Goal: Complete application form

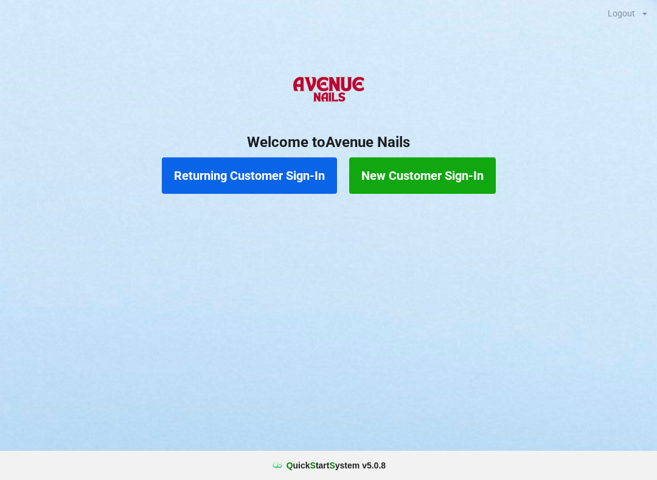
click at [424, 186] on button "New Customer Sign-In" at bounding box center [422, 175] width 147 height 36
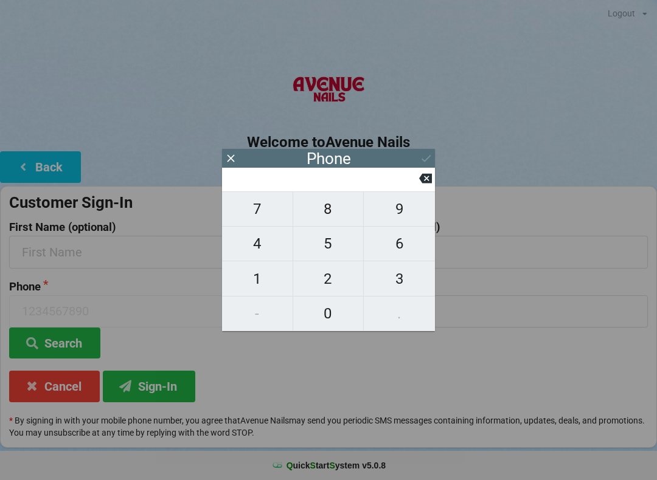
click at [262, 222] on span "7" at bounding box center [257, 209] width 71 height 26
type input "7"
click at [268, 292] on span "1" at bounding box center [257, 279] width 71 height 26
type input "71"
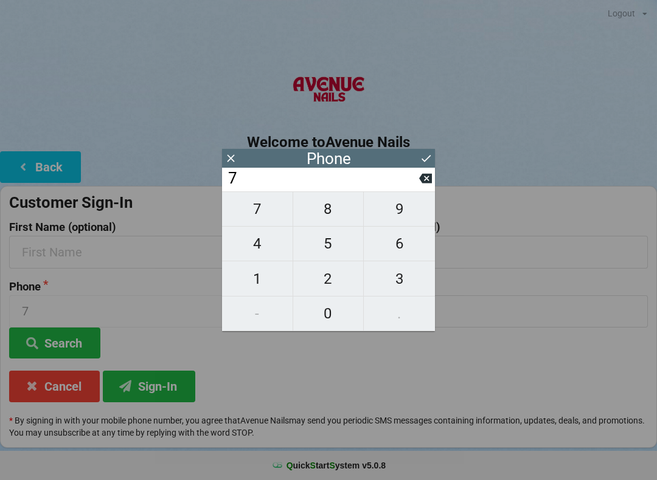
type input "71"
click at [257, 213] on span "7" at bounding box center [257, 209] width 71 height 26
type input "717"
click at [406, 277] on span "3" at bounding box center [399, 279] width 71 height 26
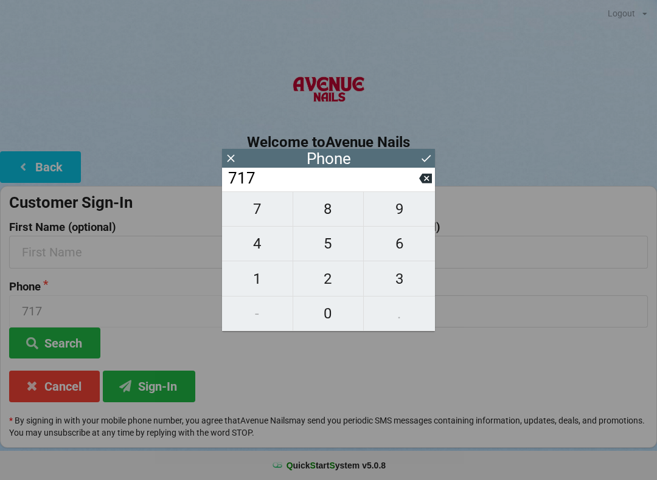
type input "7173"
click at [397, 251] on span "6" at bounding box center [399, 244] width 71 height 26
type input "71736"
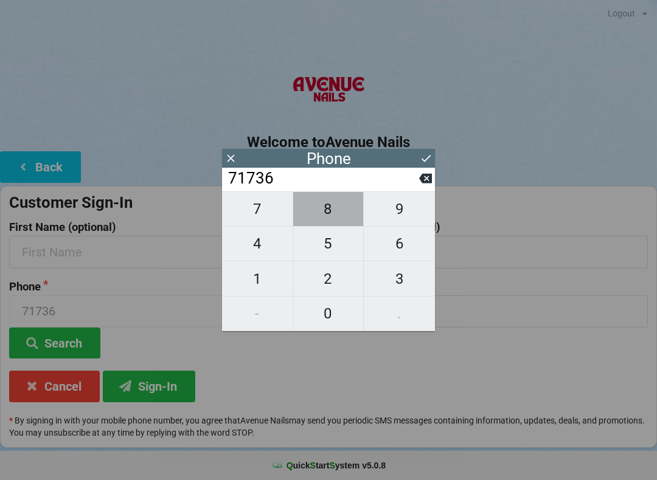
click at [329, 218] on span "8" at bounding box center [328, 209] width 71 height 26
type input "717368"
click at [335, 321] on span "0" at bounding box center [328, 314] width 71 height 26
type input "7173680"
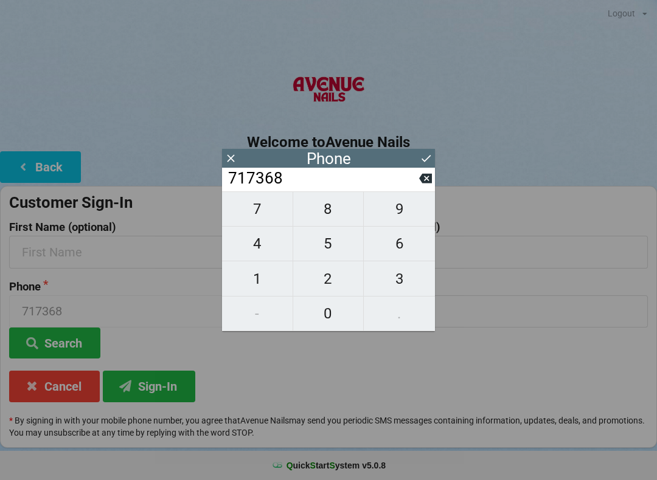
type input "7173680"
click at [412, 279] on span "3" at bounding box center [399, 279] width 71 height 26
type input "71736803"
click at [331, 254] on span "5" at bounding box center [328, 244] width 71 height 26
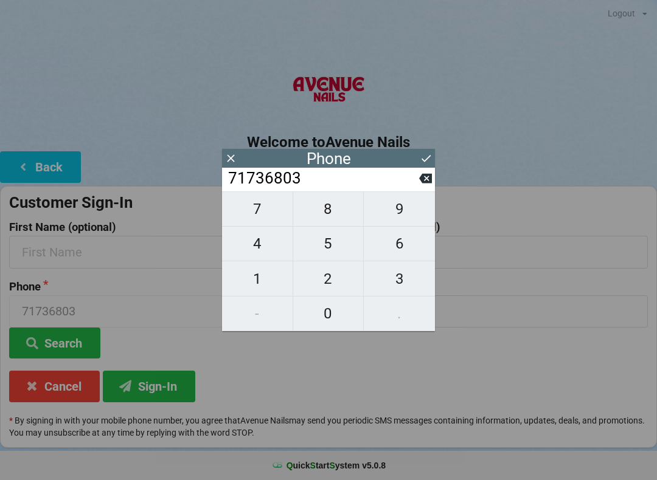
type input "717368035"
click at [333, 247] on span "5" at bounding box center [328, 244] width 71 height 26
type input "7173680355"
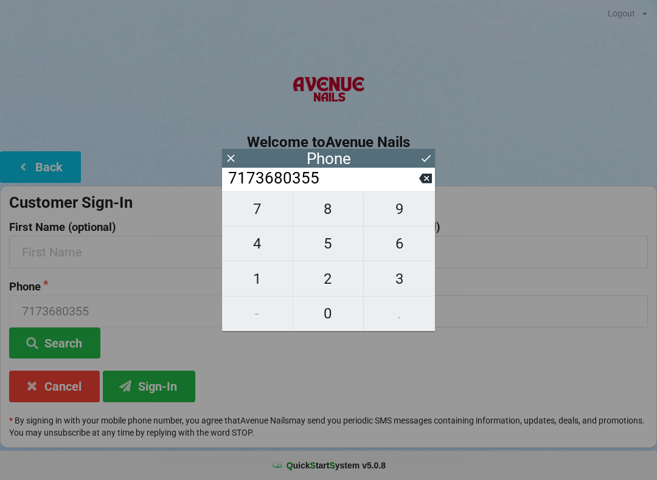
click at [429, 156] on icon at bounding box center [426, 158] width 13 height 13
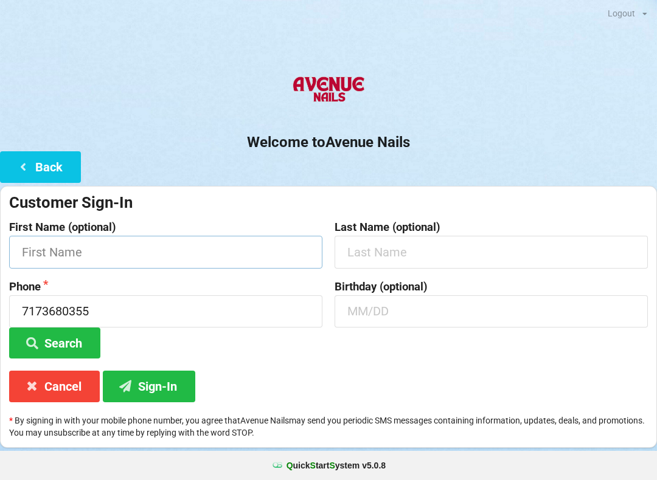
click at [85, 243] on input "text" at bounding box center [165, 252] width 313 height 32
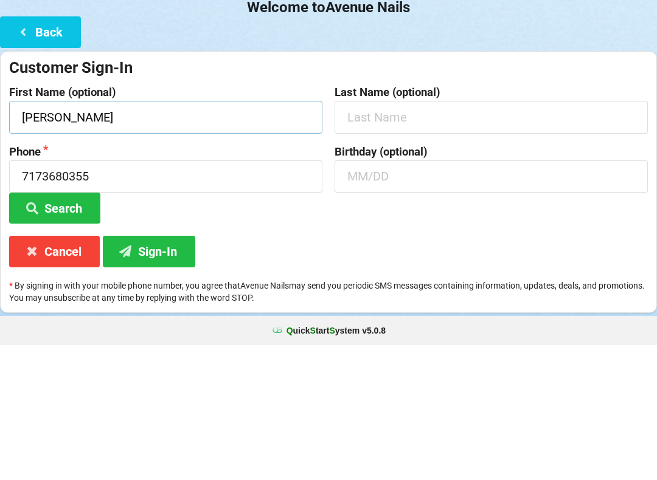
type input "[PERSON_NAME]"
click at [400, 236] on input "text" at bounding box center [490, 252] width 313 height 32
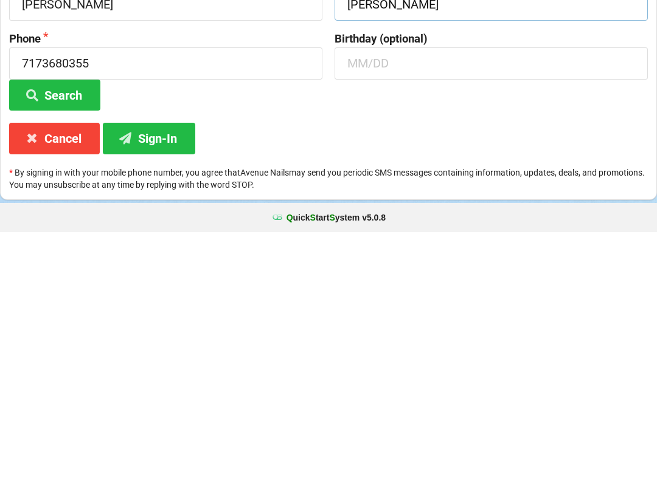
type input "[PERSON_NAME]"
click at [168, 371] on button "Sign-In" at bounding box center [149, 386] width 92 height 31
